Goal: Task Accomplishment & Management: Manage account settings

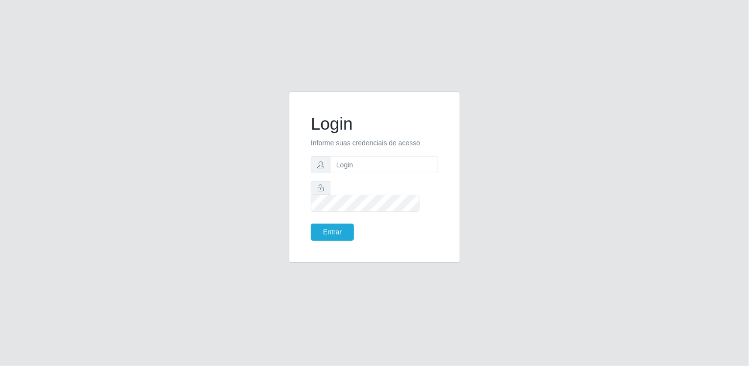
drag, startPoint x: 0, startPoint y: 0, endPoint x: 396, endPoint y: 159, distance: 426.2
click at [396, 159] on form "Login Informe suas credenciais de acesso Entrar" at bounding box center [374, 177] width 127 height 127
click at [375, 173] on input "text" at bounding box center [384, 164] width 108 height 17
type input "[EMAIL_ADDRESS][DOMAIN_NAME]"
click at [311, 224] on button "Entrar" at bounding box center [332, 232] width 43 height 17
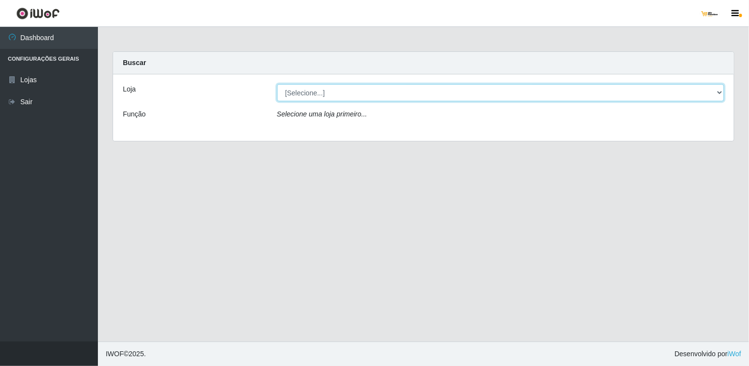
click at [489, 93] on select "[Selecione...] [GEOGRAPHIC_DATA]" at bounding box center [500, 92] width 447 height 17
select select "168"
click at [277, 84] on select "[Selecione...] [GEOGRAPHIC_DATA]" at bounding box center [500, 92] width 447 height 17
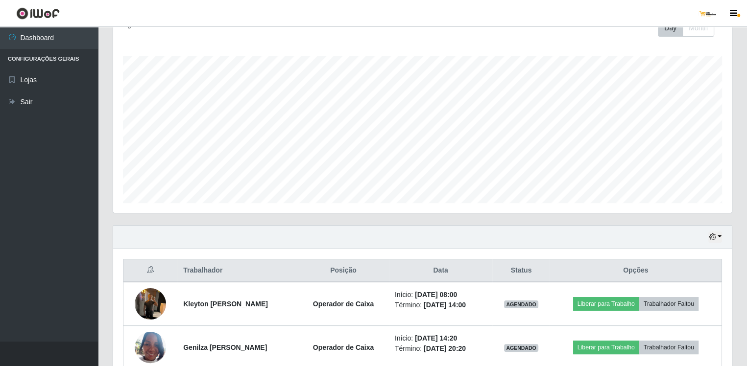
scroll to position [195, 0]
